Goal: Navigation & Orientation: Understand site structure

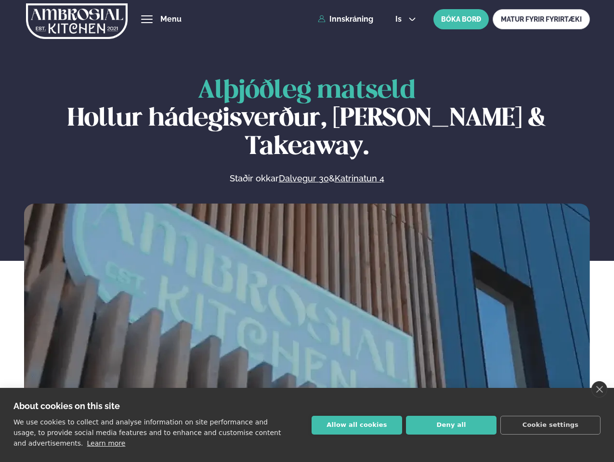
click at [599, 389] on link "close" at bounding box center [599, 389] width 16 height 16
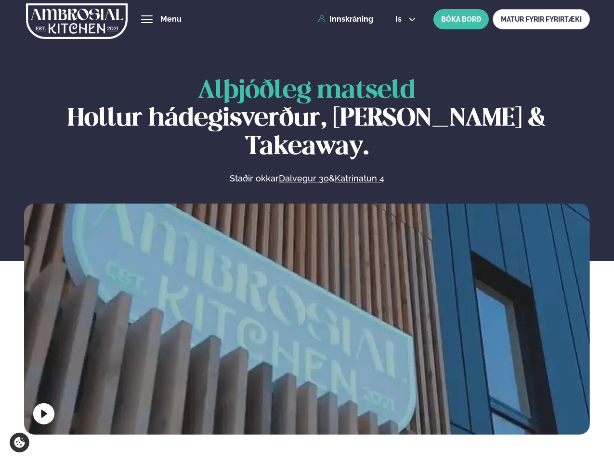
click at [147, 19] on span "hamburger" at bounding box center [146, 19] width 9 height 9
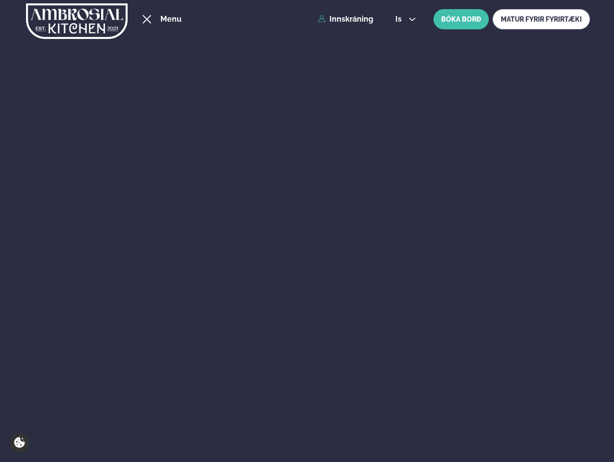
click at [404, 19] on span "is" at bounding box center [399, 19] width 9 height 8
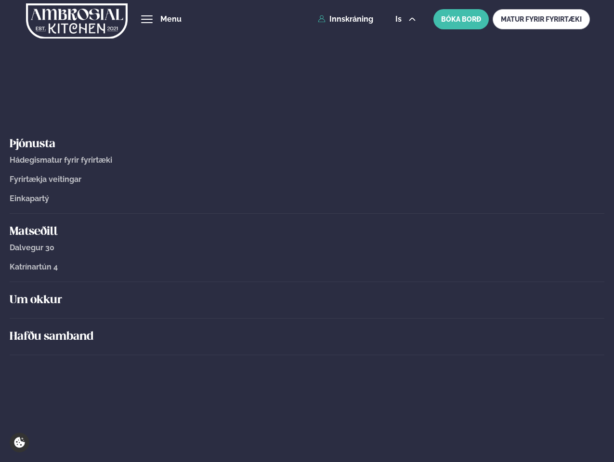
click at [307, 317] on video at bounding box center [307, 345] width 566 height 283
